Goal: Task Accomplishment & Management: Manage account settings

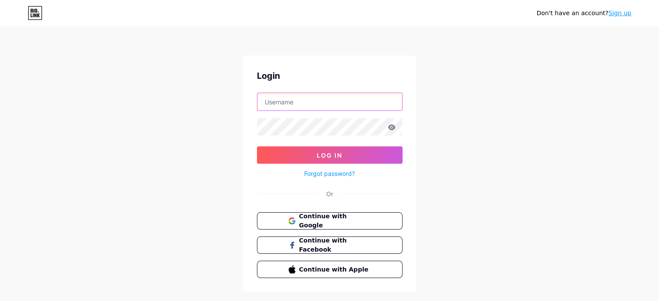
type input "[EMAIL_ADDRESS][DOMAIN_NAME]"
click at [390, 126] on icon at bounding box center [391, 127] width 7 height 6
click at [391, 128] on icon at bounding box center [391, 127] width 7 height 6
click at [391, 127] on icon at bounding box center [391, 127] width 7 height 6
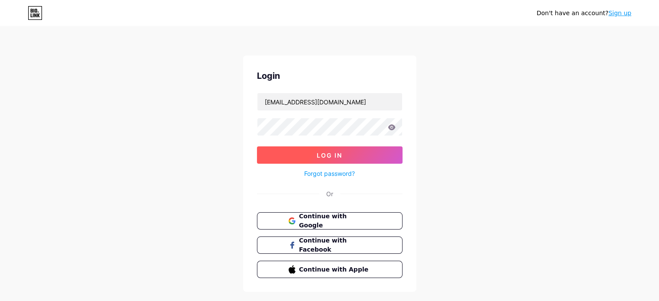
click at [279, 153] on button "Log In" at bounding box center [330, 154] width 146 height 17
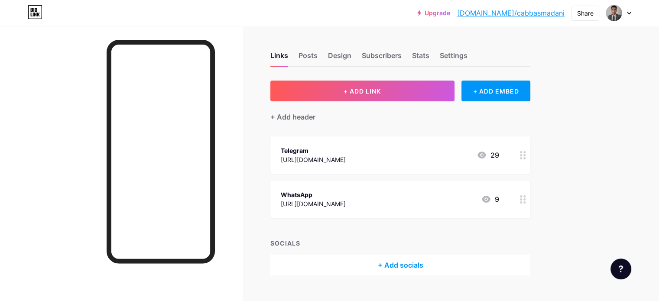
click at [411, 158] on div "Telegram [URL][DOMAIN_NAME] 29" at bounding box center [390, 155] width 218 height 20
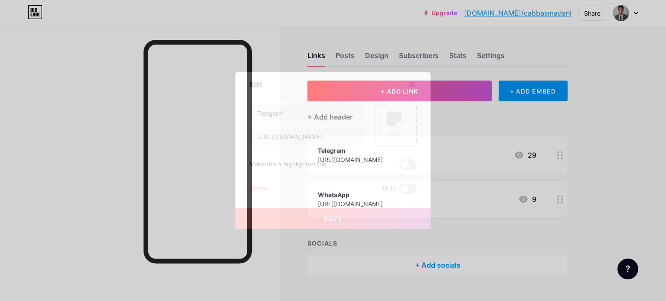
click at [393, 122] on rect at bounding box center [394, 119] width 14 height 14
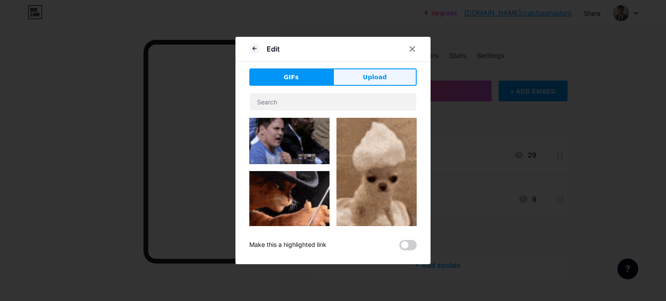
click at [375, 80] on span "Upload" at bounding box center [375, 77] width 24 height 9
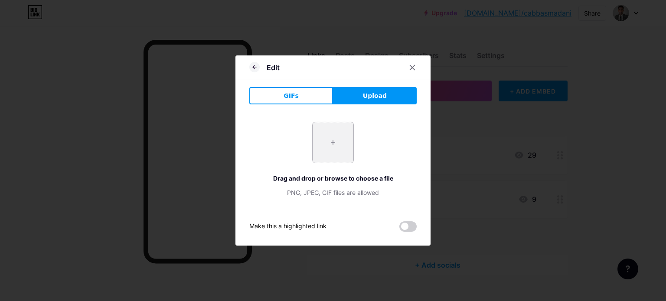
click at [339, 132] on input "file" at bounding box center [332, 142] width 41 height 41
type input "C:\fakepath\Profile picture.png"
click at [410, 226] on span at bounding box center [407, 226] width 17 height 10
click at [399, 229] on input "checkbox" at bounding box center [399, 229] width 0 height 0
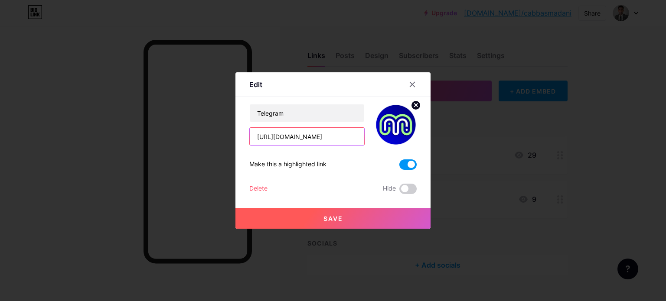
click at [342, 136] on input "[URL][DOMAIN_NAME]" at bounding box center [307, 136] width 114 height 17
click at [293, 112] on input "Telegram" at bounding box center [307, 112] width 114 height 17
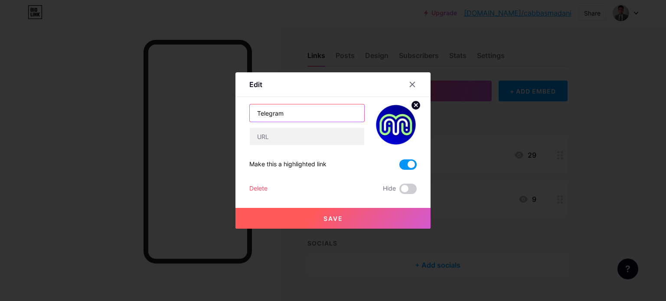
click at [293, 112] on input "Telegram" at bounding box center [307, 112] width 114 height 17
type input "Instgram"
type input "Whatsapp"
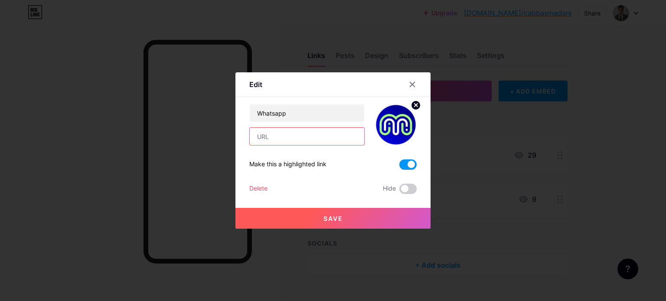
click at [276, 141] on input "text" at bounding box center [307, 136] width 114 height 17
